Goal: Obtain resource: Download file/media

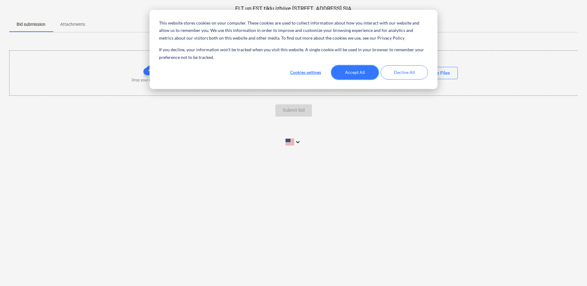
click at [352, 71] on button "Accept All" at bounding box center [354, 72] width 47 height 14
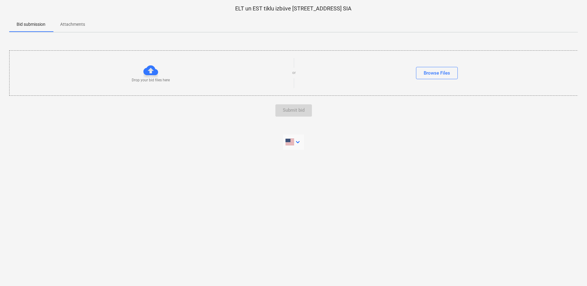
click at [299, 142] on icon "keyboard_arrow_down" at bounding box center [297, 141] width 7 height 7
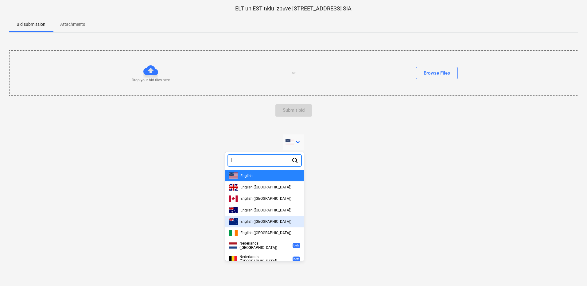
type input "la"
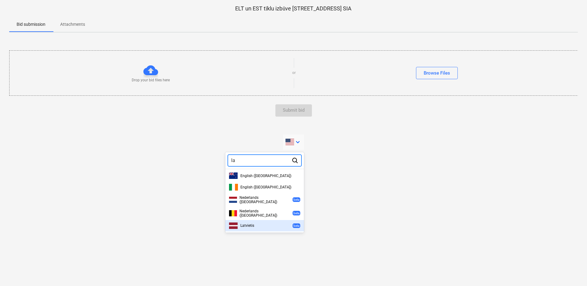
click at [247, 224] on span "Latvietis" at bounding box center [247, 226] width 14 height 4
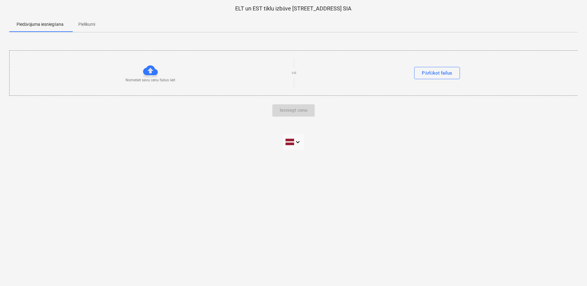
click at [149, 70] on div at bounding box center [150, 70] width 15 height 15
click at [91, 22] on p "Pielikumi" at bounding box center [86, 24] width 17 height 6
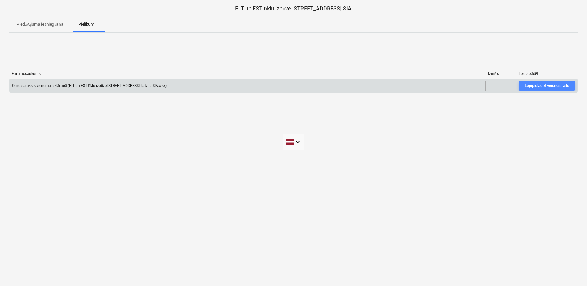
click at [534, 84] on div "Lejupielādēt veidnes failu" at bounding box center [547, 85] width 44 height 7
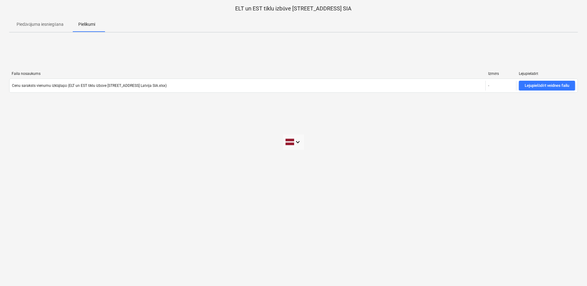
click at [411, 169] on div "ELT un EST tīklu izbūve [STREET_ADDRESS] [GEOGRAPHIC_DATA] SIA Piedāvājuma iesn…" at bounding box center [293, 143] width 587 height 286
